Goal: Information Seeking & Learning: Learn about a topic

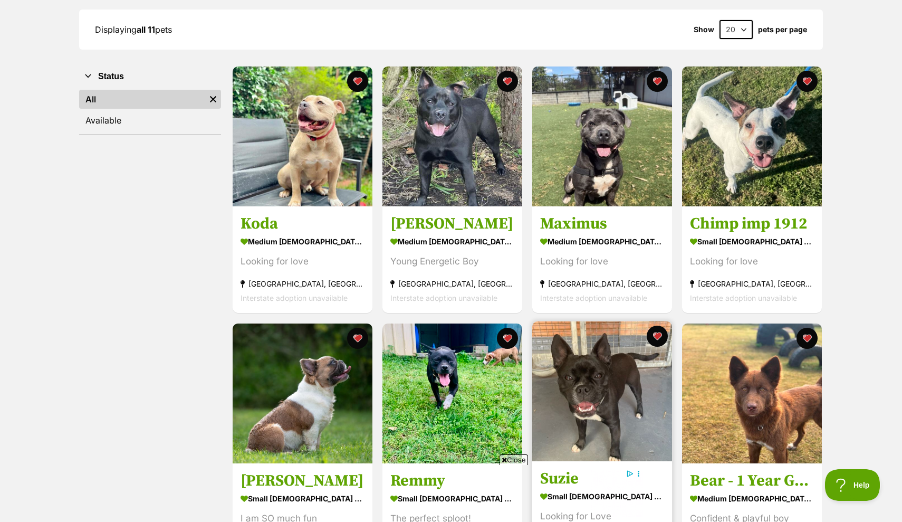
scroll to position [149, 0]
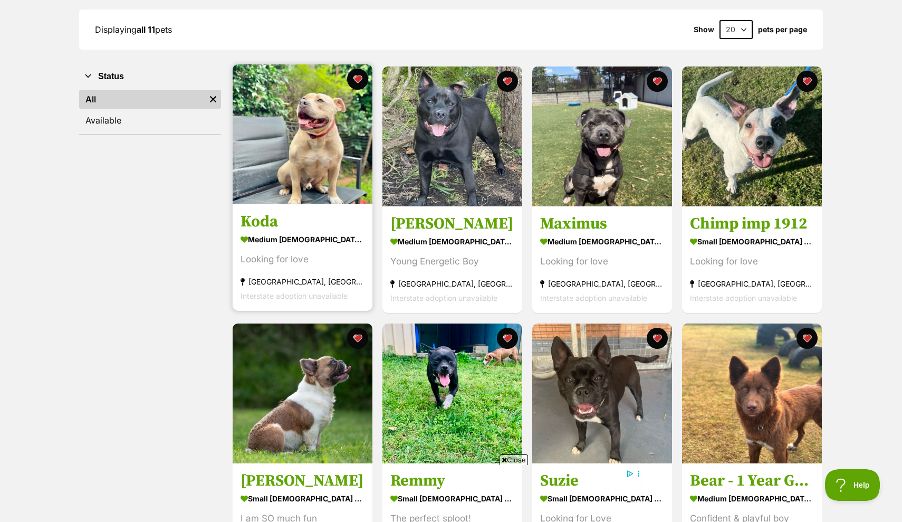
click at [312, 177] on img at bounding box center [303, 134] width 140 height 140
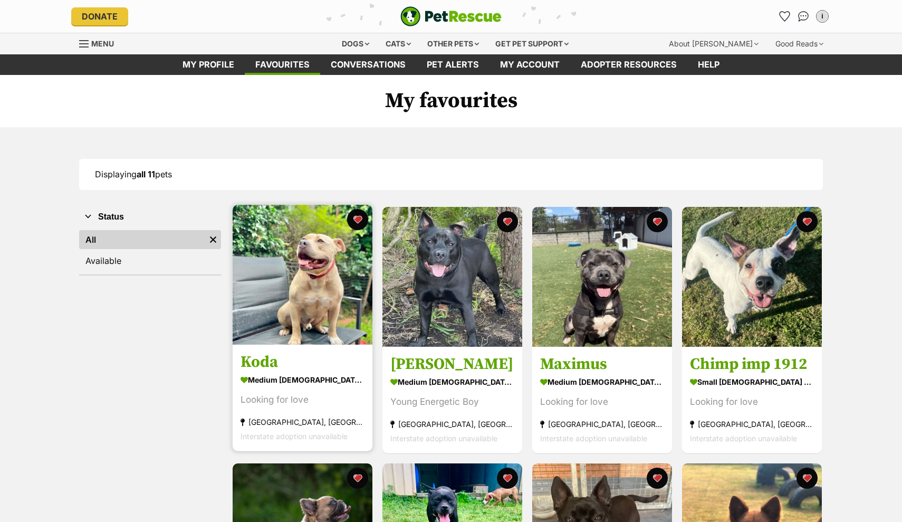
click at [298, 277] on img at bounding box center [303, 275] width 140 height 140
click at [331, 325] on img at bounding box center [303, 275] width 140 height 140
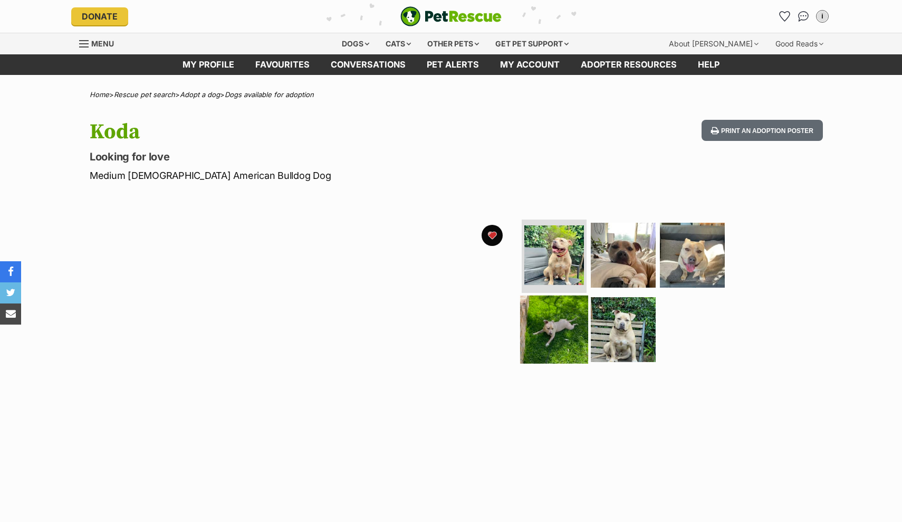
click at [549, 337] on img at bounding box center [554, 329] width 68 height 68
click at [551, 327] on img at bounding box center [554, 329] width 68 height 68
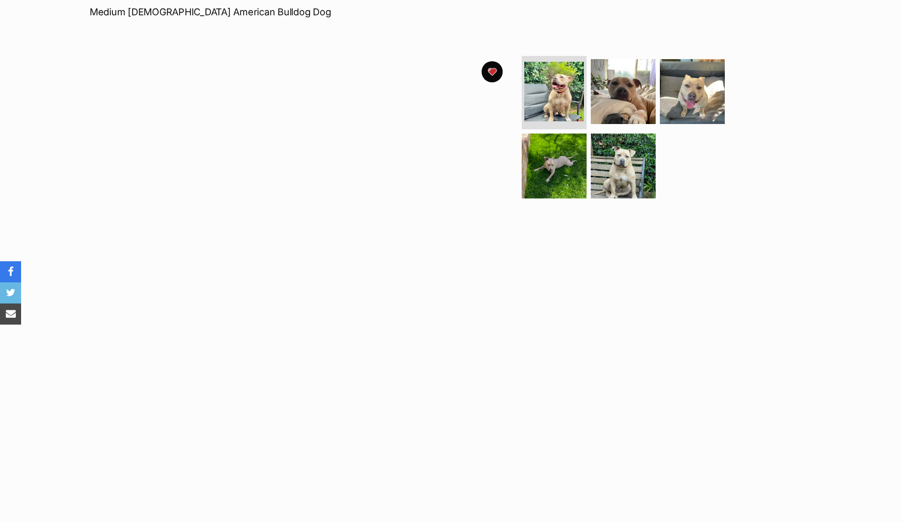
scroll to position [164, 0]
click at [628, 171] on img at bounding box center [623, 165] width 68 height 68
